Goal: Task Accomplishment & Management: Manage account settings

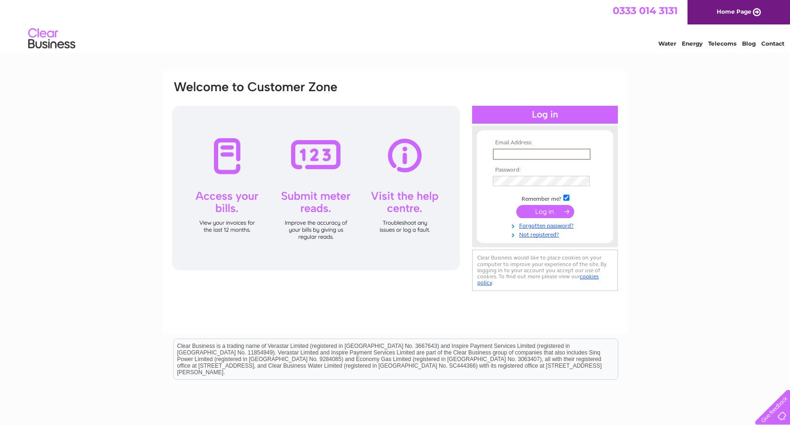
click at [526, 152] on input "text" at bounding box center [542, 154] width 98 height 11
type input "[EMAIL_ADDRESS][DOMAIN_NAME]"
click at [540, 207] on input "submit" at bounding box center [545, 210] width 58 height 13
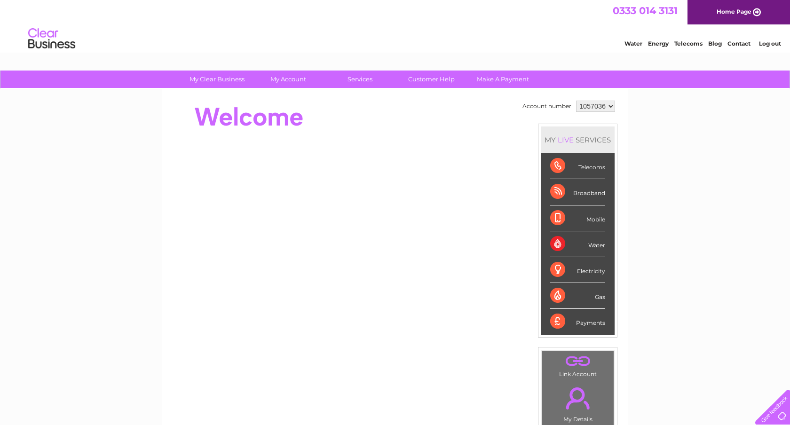
click at [586, 106] on select "1057036" at bounding box center [595, 106] width 39 height 11
click at [576, 101] on select "1057036" at bounding box center [595, 106] width 39 height 11
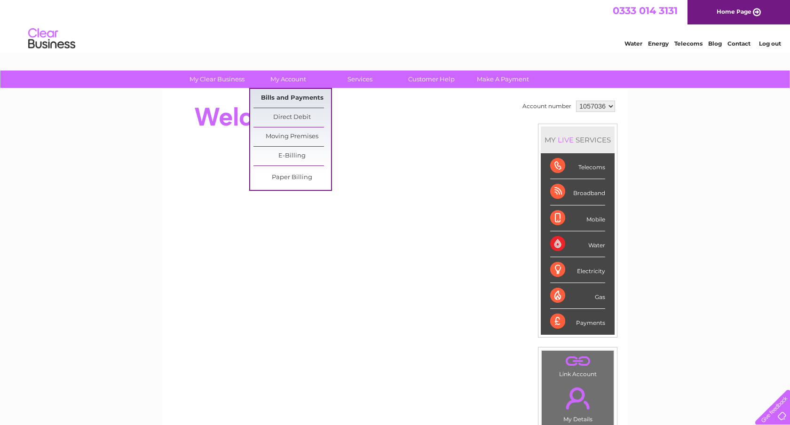
click at [292, 96] on link "Bills and Payments" at bounding box center [292, 98] width 78 height 19
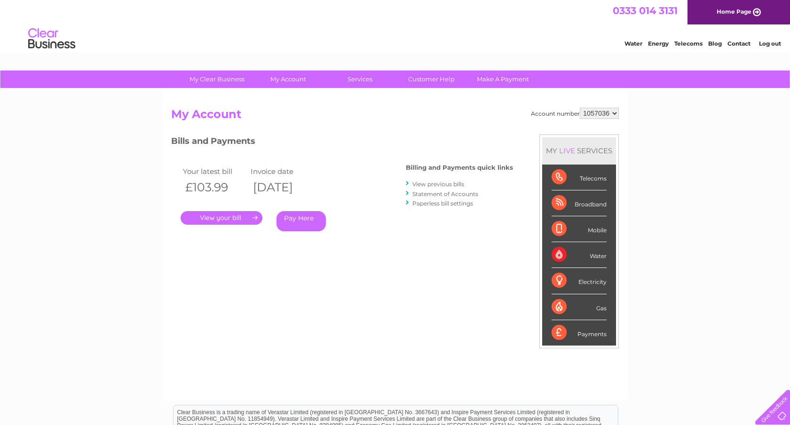
click at [222, 215] on link "." at bounding box center [222, 218] width 82 height 14
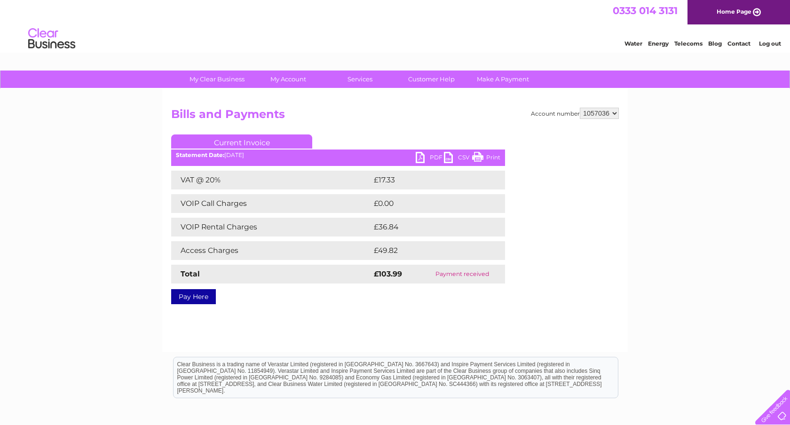
click at [422, 159] on link "PDF" at bounding box center [430, 159] width 28 height 14
